Goal: Task Accomplishment & Management: Complete application form

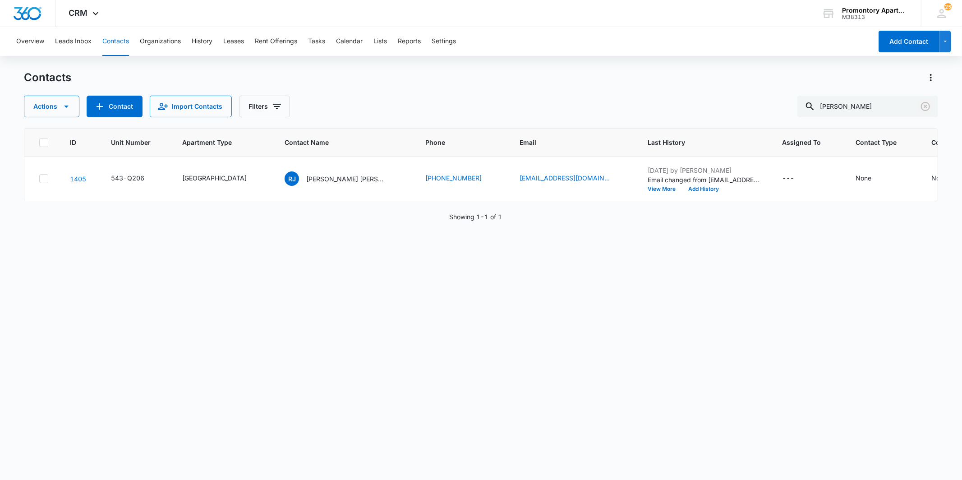
drag, startPoint x: 923, startPoint y: 102, endPoint x: 854, endPoint y: 85, distance: 71.5
click at [923, 102] on icon "Clear" at bounding box center [925, 106] width 11 height 11
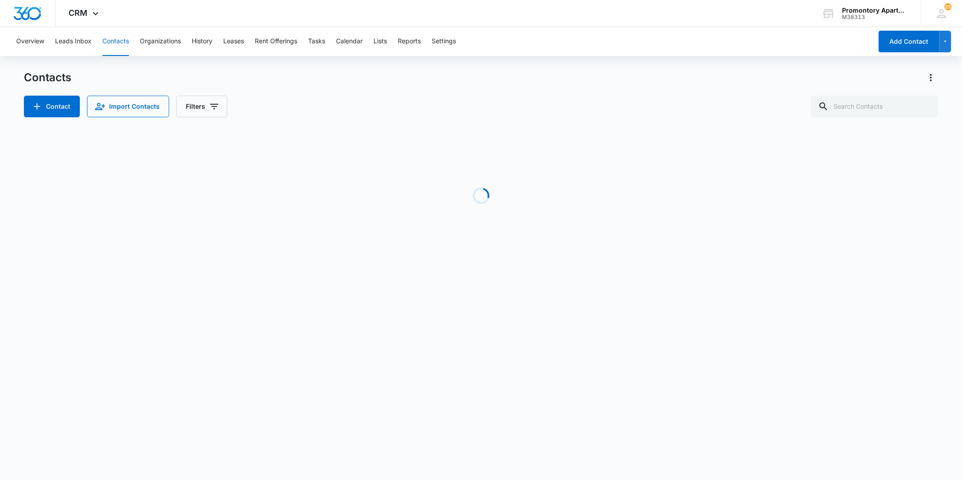
click at [662, 102] on div "Contact Import Contacts Filters" at bounding box center [481, 107] width 914 height 22
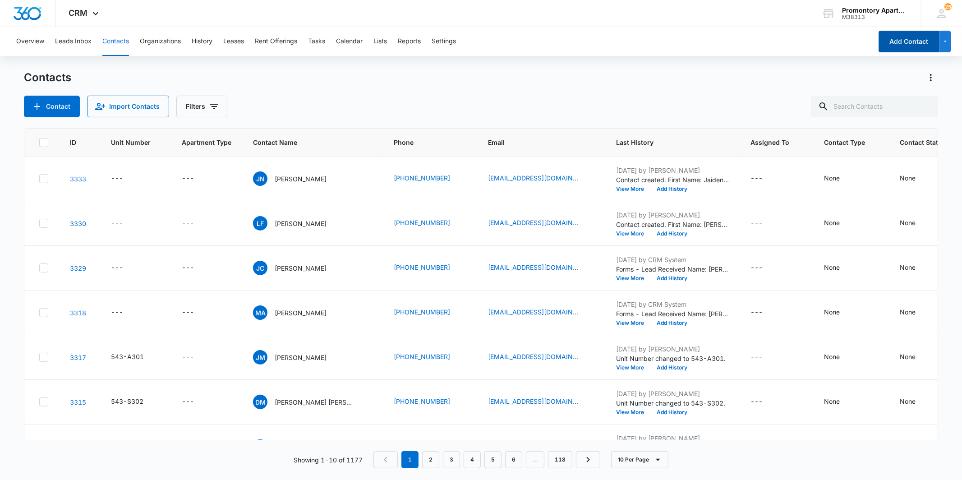
click at [907, 46] on button "Add Contact" at bounding box center [909, 42] width 61 height 22
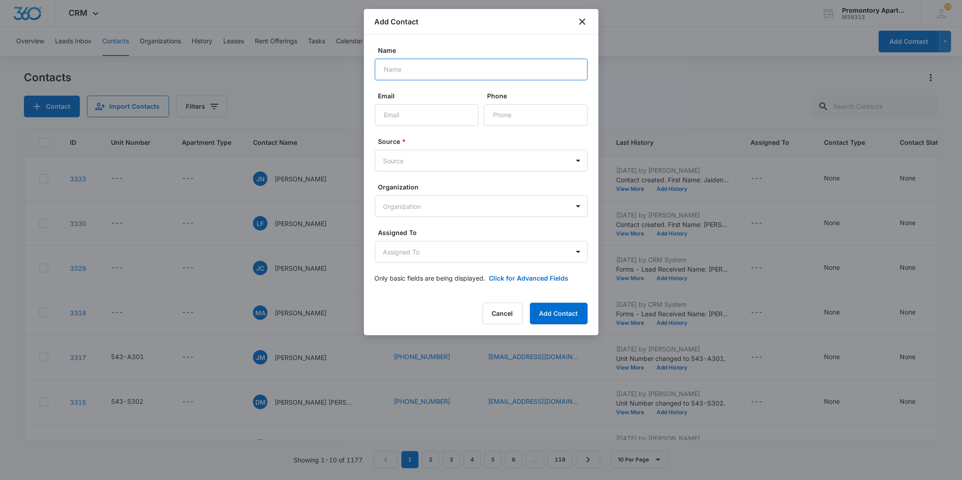
click at [460, 79] on input "Name" at bounding box center [481, 70] width 213 height 22
type input "[PERSON_NAME]"
type input "[EMAIL_ADDRESS][DOMAIN_NAME]"
type input "[PHONE_NUMBER]"
click at [435, 163] on body "CRM Apps Reputation Websites Forms CRM Email Social Content Intelligence Files …" at bounding box center [481, 240] width 962 height 480
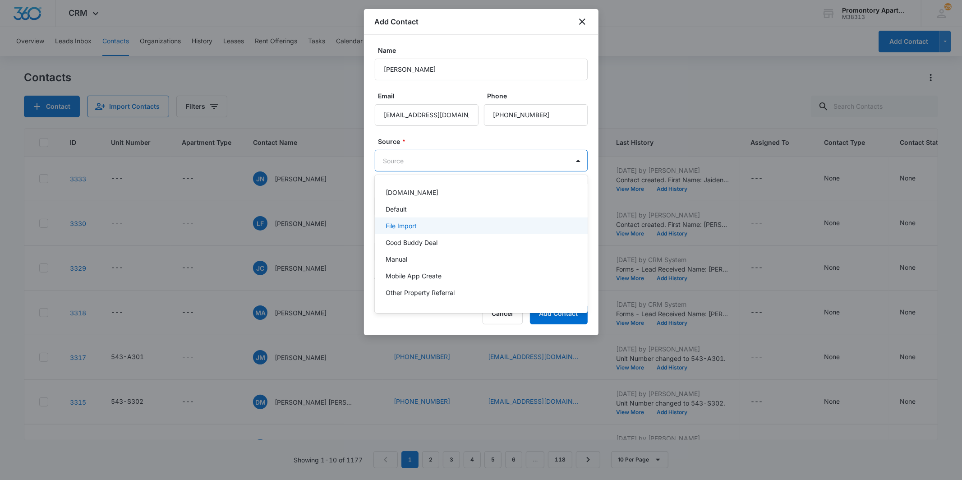
click at [414, 210] on div "Default" at bounding box center [480, 208] width 189 height 9
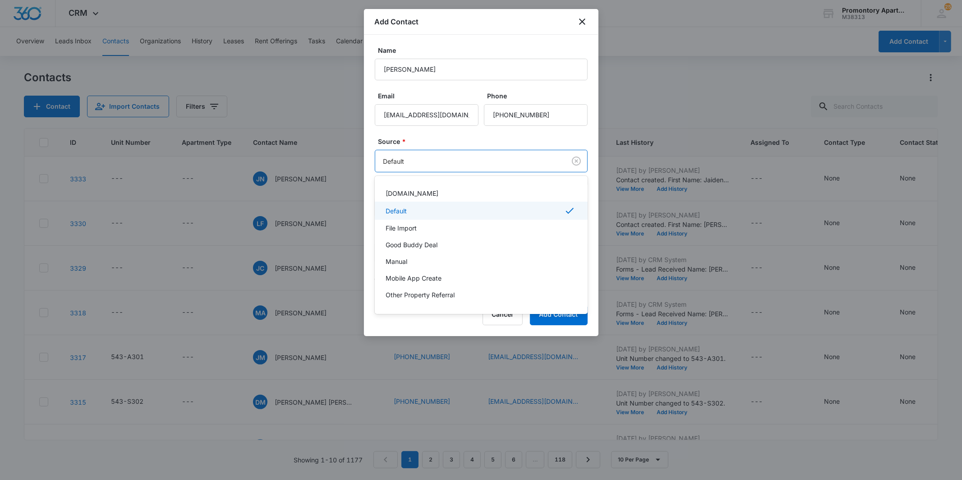
click at [480, 166] on body "CRM Apps Reputation Websites Forms CRM Email Social Content Intelligence Files …" at bounding box center [481, 240] width 962 height 480
drag, startPoint x: 435, startPoint y: 197, endPoint x: 440, endPoint y: 201, distance: 6.5
click at [435, 197] on div "[DOMAIN_NAME]" at bounding box center [480, 193] width 189 height 9
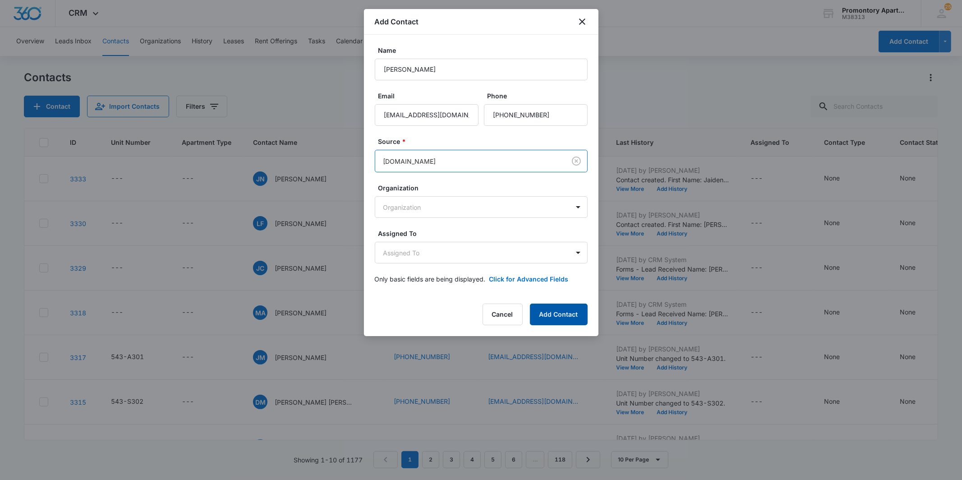
click at [553, 314] on button "Add Contact" at bounding box center [559, 315] width 58 height 22
